Goal: Information Seeking & Learning: Learn about a topic

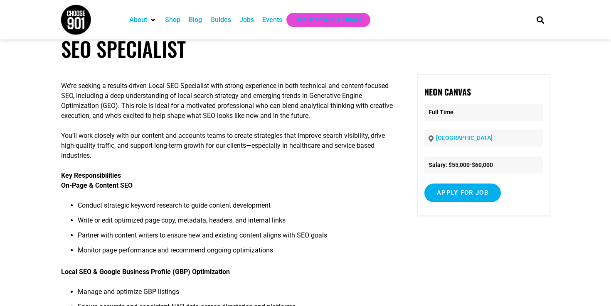
scroll to position [17, 0]
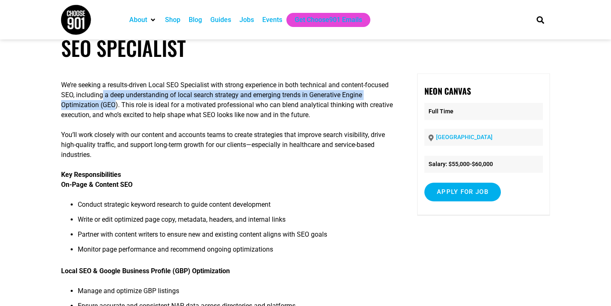
drag, startPoint x: 131, startPoint y: 96, endPoint x: 138, endPoint y: 104, distance: 11.5
click at [138, 104] on p "We’re seeking a results-driven Local SEO Specialist with strong experience in b…" at bounding box center [227, 100] width 332 height 40
copy p "a deep understanding of local search strategy and emerging trends in Generative…"
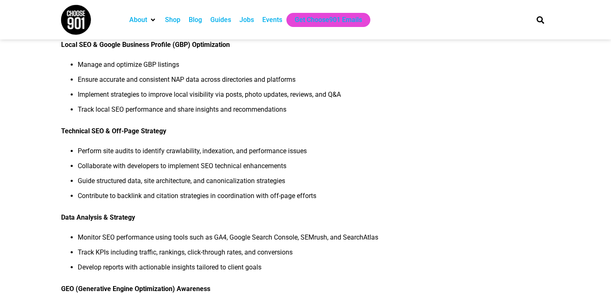
scroll to position [245, 0]
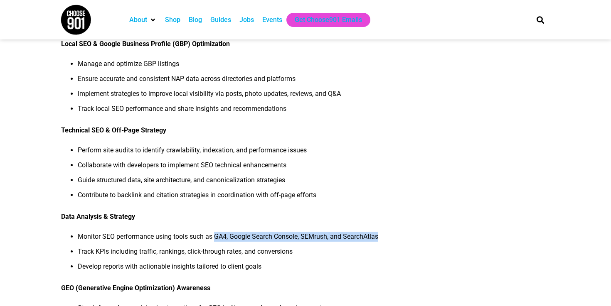
drag, startPoint x: 218, startPoint y: 236, endPoint x: 391, endPoint y: 238, distance: 172.8
click at [391, 238] on li "Monitor SEO performance using tools such as GA4, Google Search Console, SEMrush…" at bounding box center [235, 239] width 315 height 15
copy li "GA4, Google Search Console, SEMrush, and SearchAtlas"
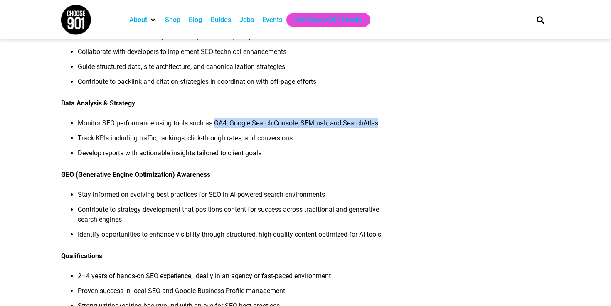
scroll to position [299, 0]
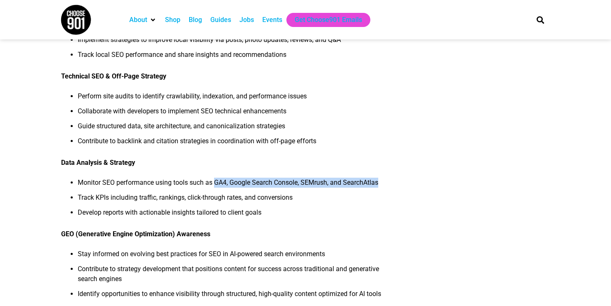
click at [244, 188] on li "Monitor SEO performance using tools such as GA4, Google Search Console, SEMrush…" at bounding box center [235, 185] width 315 height 15
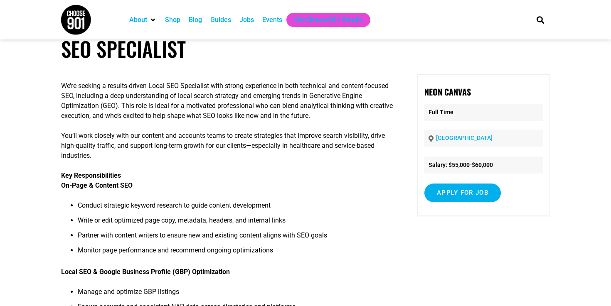
scroll to position [0, 0]
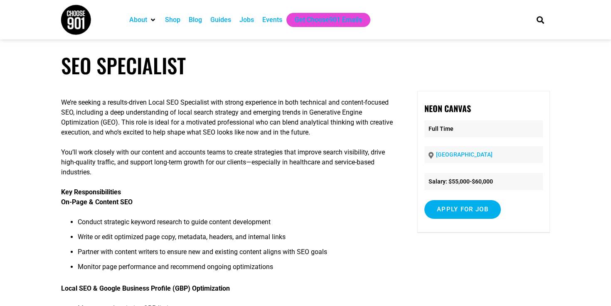
click at [246, 20] on div "Jobs" at bounding box center [246, 20] width 15 height 10
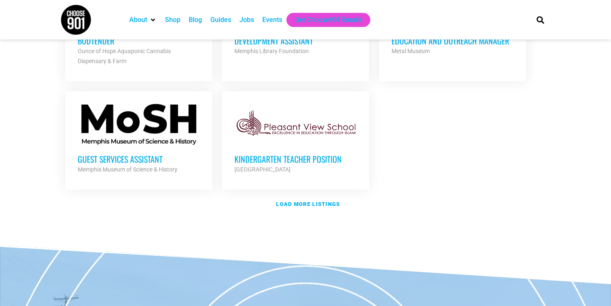
scroll to position [1012, 0]
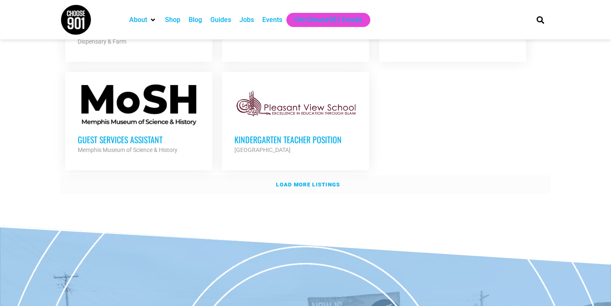
click at [290, 182] on strong "Load more listings" at bounding box center [308, 185] width 64 height 6
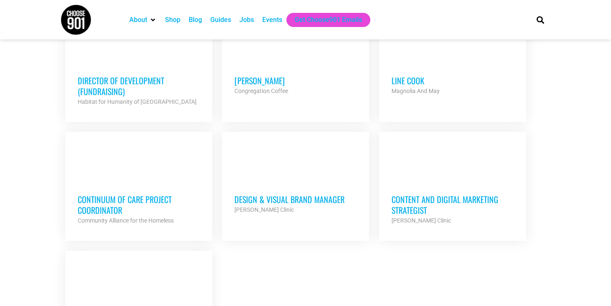
scroll to position [1778, 0]
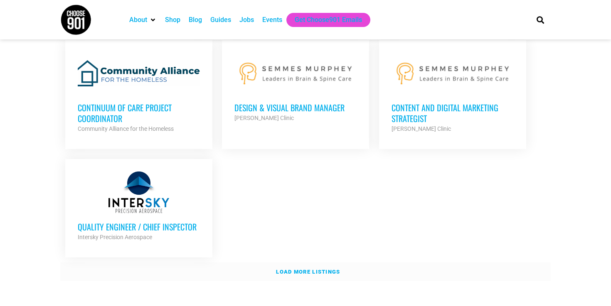
click at [89, 263] on link "Load more listings" at bounding box center [305, 272] width 490 height 19
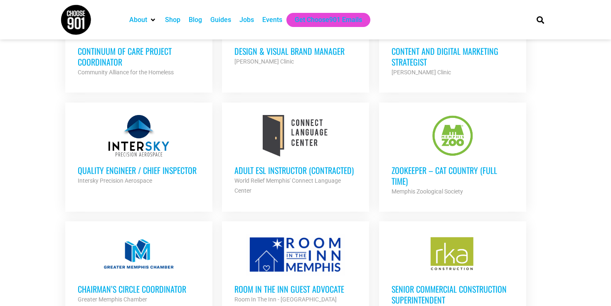
scroll to position [1836, 0]
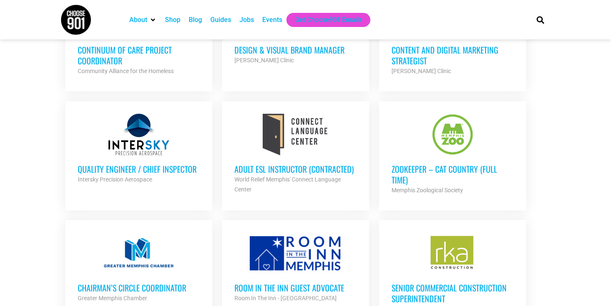
click at [425, 165] on h3 "Zookeeper – Cat Country (Full Time)" at bounding box center [452, 175] width 122 height 22
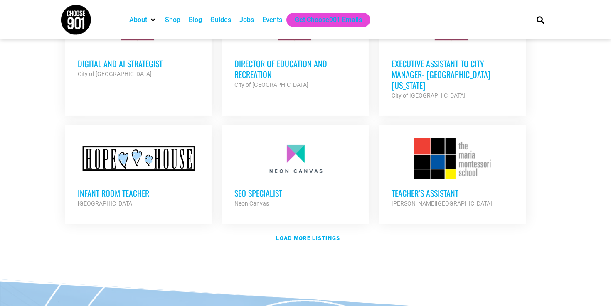
scroll to position [2610, 0]
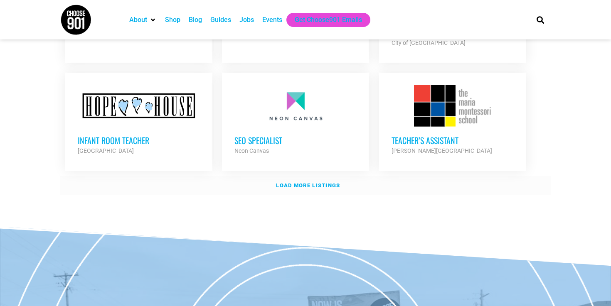
click at [317, 182] on strong "Load more listings" at bounding box center [308, 185] width 64 height 6
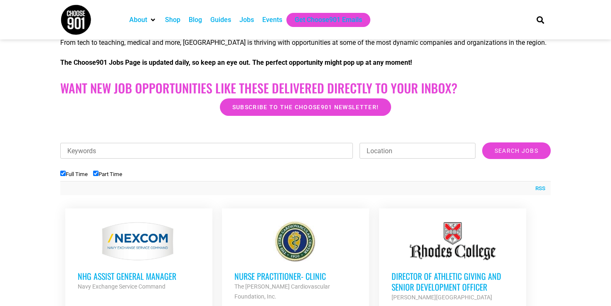
scroll to position [0, 0]
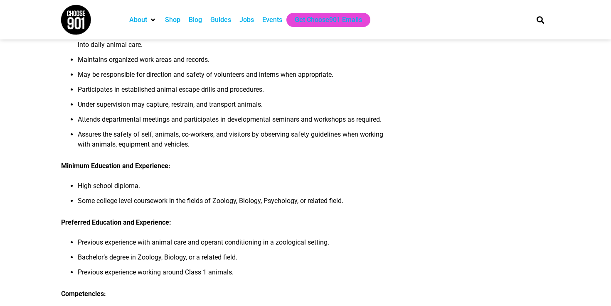
scroll to position [294, 0]
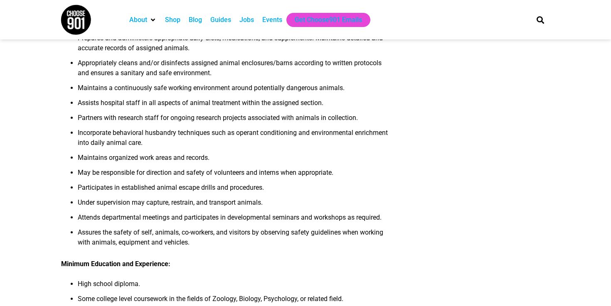
click at [323, 98] on li "Maintains a continuously safe working environment around potentially dangerous …" at bounding box center [235, 90] width 315 height 15
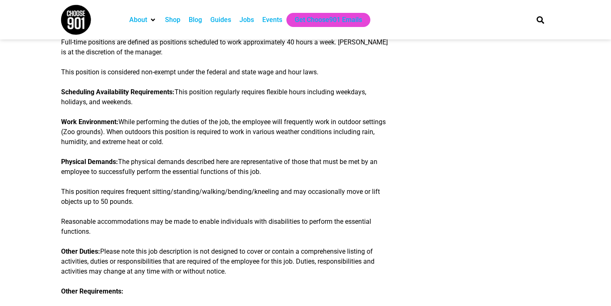
scroll to position [1144, 0]
